Goal: Information Seeking & Learning: Learn about a topic

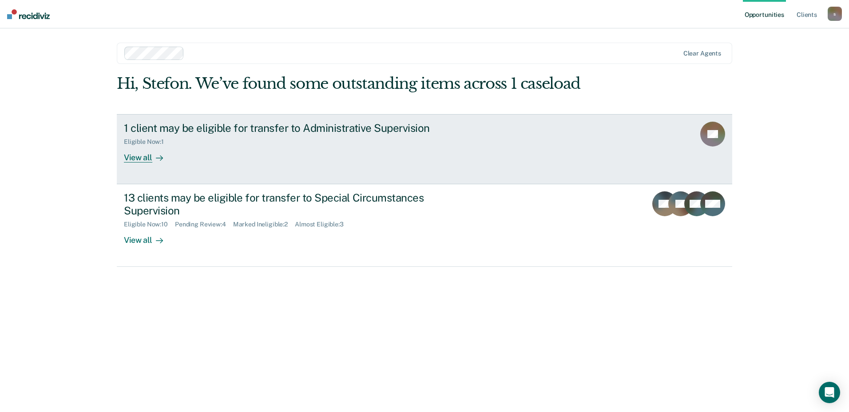
click at [141, 157] on div "View all" at bounding box center [149, 153] width 50 height 17
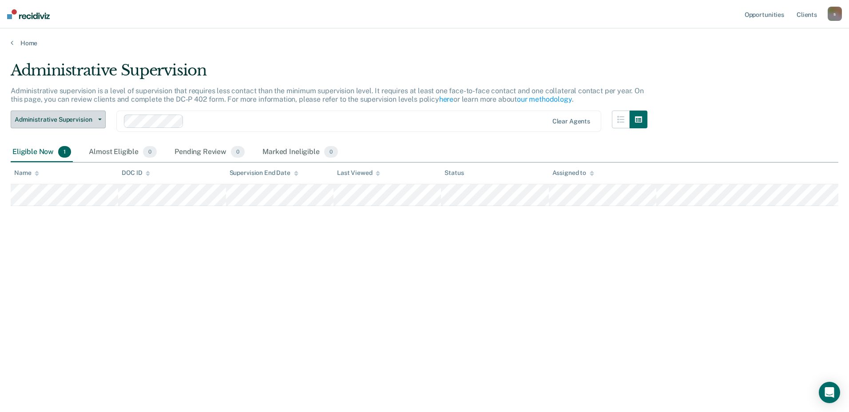
click at [83, 116] on span "Administrative Supervision" at bounding box center [55, 120] width 80 height 8
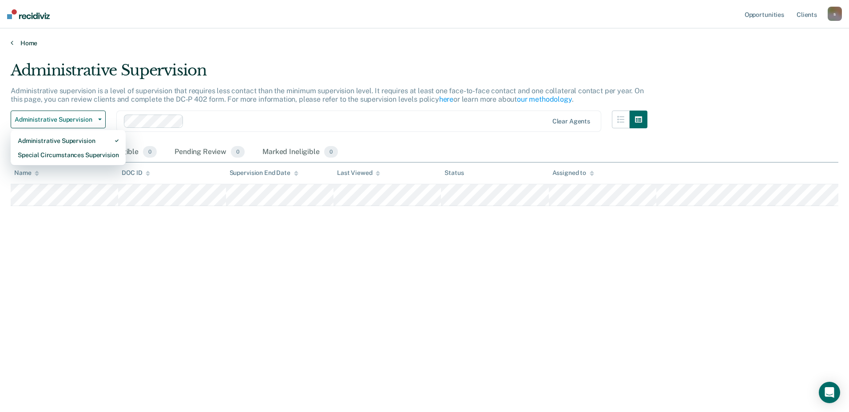
click at [26, 42] on link "Home" at bounding box center [425, 43] width 828 height 8
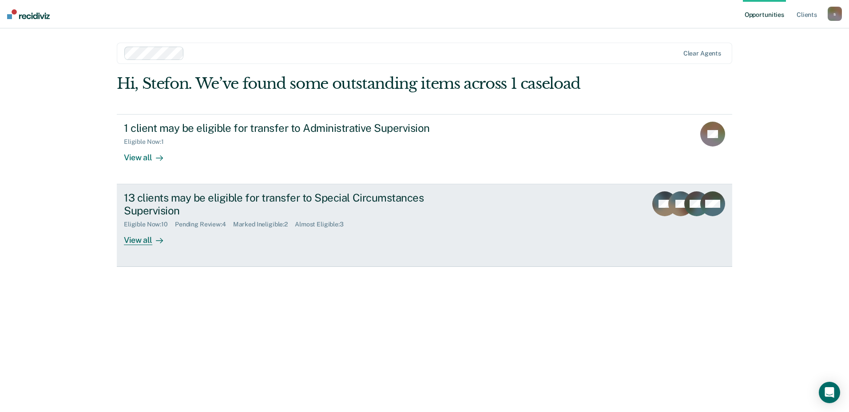
click at [152, 234] on div "View all" at bounding box center [149, 236] width 50 height 17
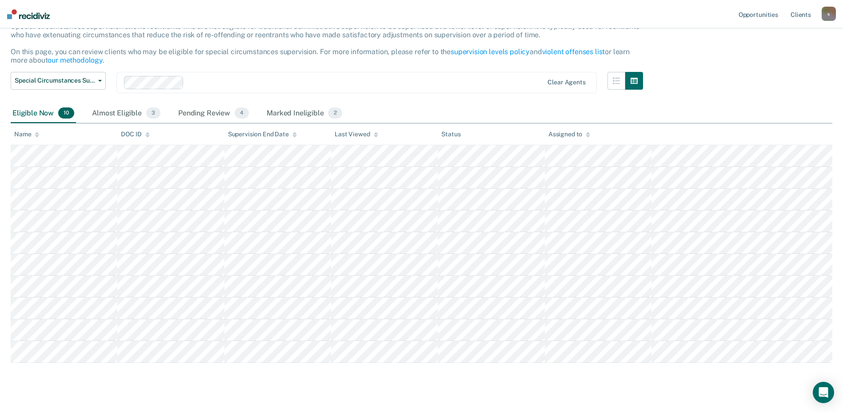
scroll to position [79, 0]
